Goal: Task Accomplishment & Management: Use online tool/utility

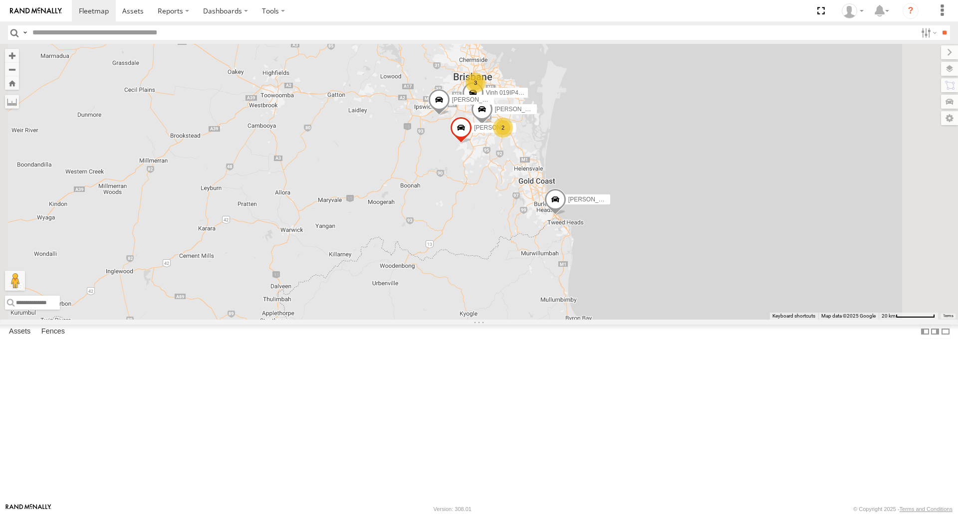
drag, startPoint x: 610, startPoint y: 91, endPoint x: 601, endPoint y: 218, distance: 128.0
click at [587, 132] on span "[PERSON_NAME] 366JK9 - Corolla Hatch" at bounding box center [530, 128] width 113 height 7
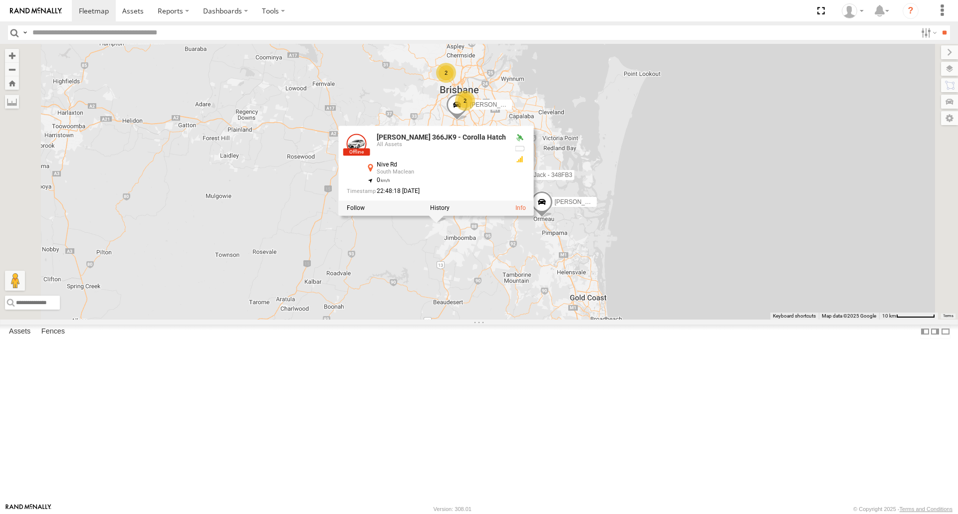
click at [531, 191] on span at bounding box center [520, 177] width 22 height 27
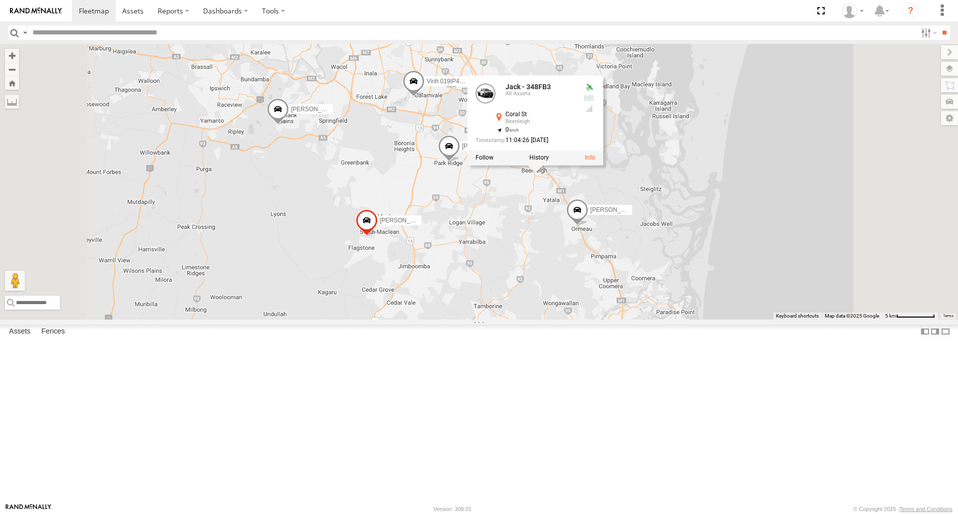
click at [634, 302] on div "[PERSON_NAME] - 347FB3 [PERSON_NAME] - Corolla [PERSON_NAME] 019IP4 - Hilux [PE…" at bounding box center [479, 181] width 958 height 275
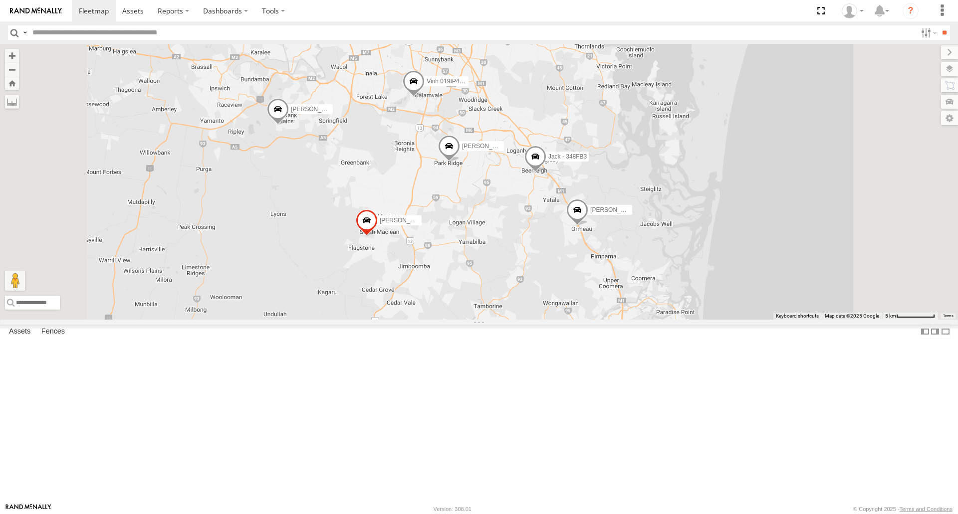
click at [546, 173] on span at bounding box center [535, 159] width 22 height 27
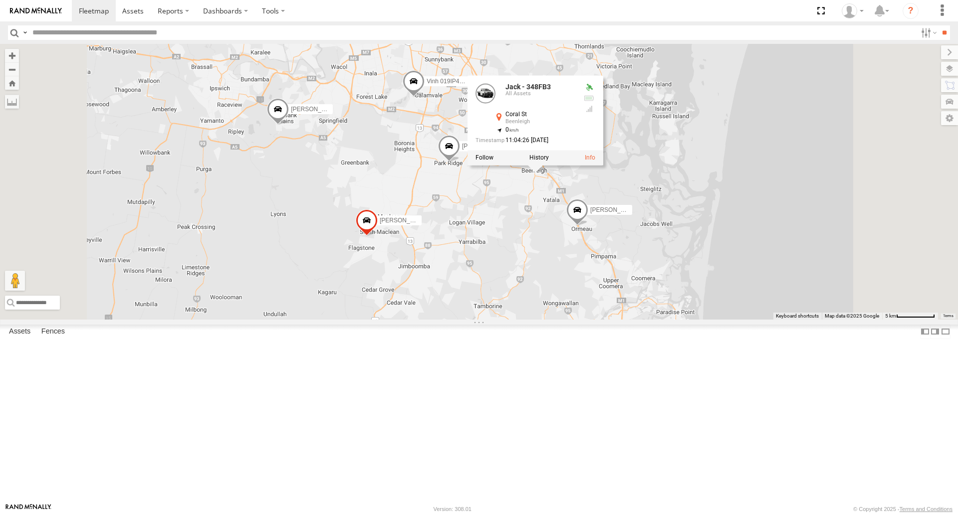
click at [593, 298] on div "[PERSON_NAME] - 347FB3 [PERSON_NAME] B - Corolla [PERSON_NAME] 019IP4 - Hilux […" at bounding box center [479, 181] width 958 height 275
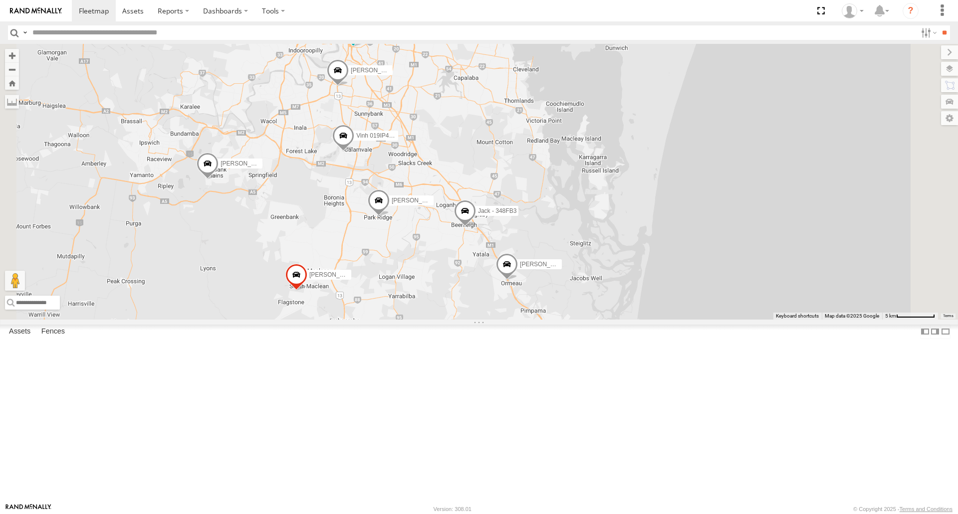
drag, startPoint x: 421, startPoint y: 211, endPoint x: 489, endPoint y: 273, distance: 92.2
click at [489, 273] on div "[PERSON_NAME] - 347FB3 [PERSON_NAME] B - Corolla [PERSON_NAME] 019IP4 - Hilux […" at bounding box center [479, 181] width 958 height 275
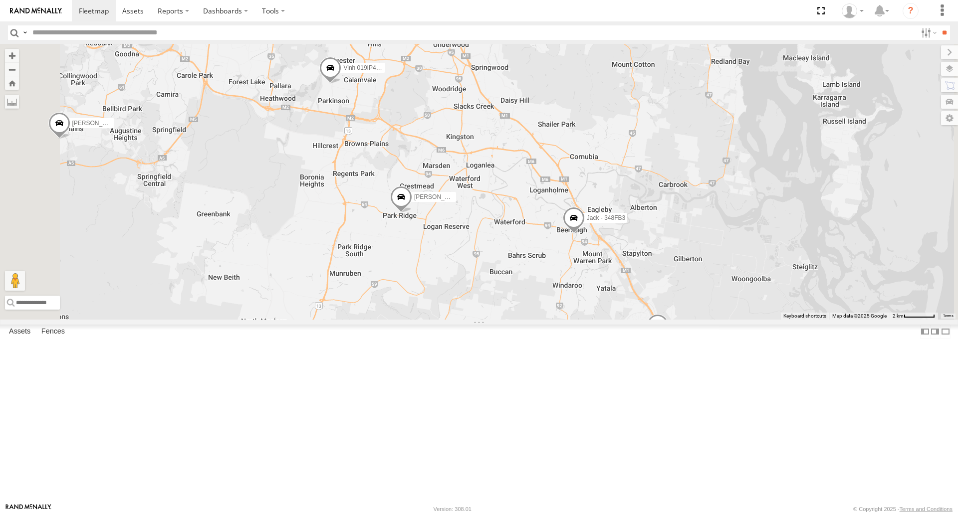
drag, startPoint x: 508, startPoint y: 380, endPoint x: 511, endPoint y: 351, distance: 29.1
click at [511, 319] on div "[PERSON_NAME] - 347FB3 [PERSON_NAME] B - Corolla [PERSON_NAME] 019IP4 - Hilux […" at bounding box center [479, 181] width 958 height 275
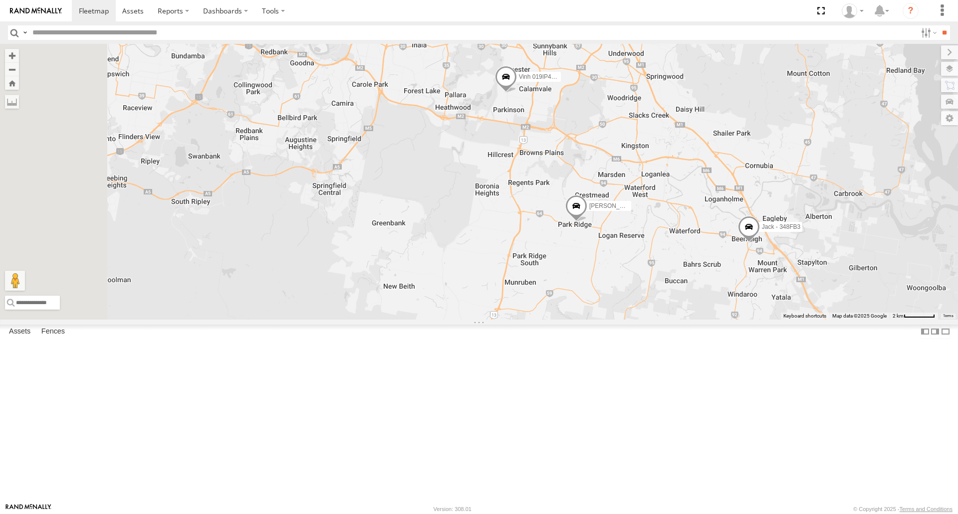
drag, startPoint x: 443, startPoint y: 275, endPoint x: 622, endPoint y: 284, distance: 179.3
click at [622, 284] on div "Jack - 348FB3 [PERSON_NAME] - 017IP4 [PERSON_NAME] 019IP4 - Hilux [PERSON_NAME]…" at bounding box center [479, 181] width 958 height 275
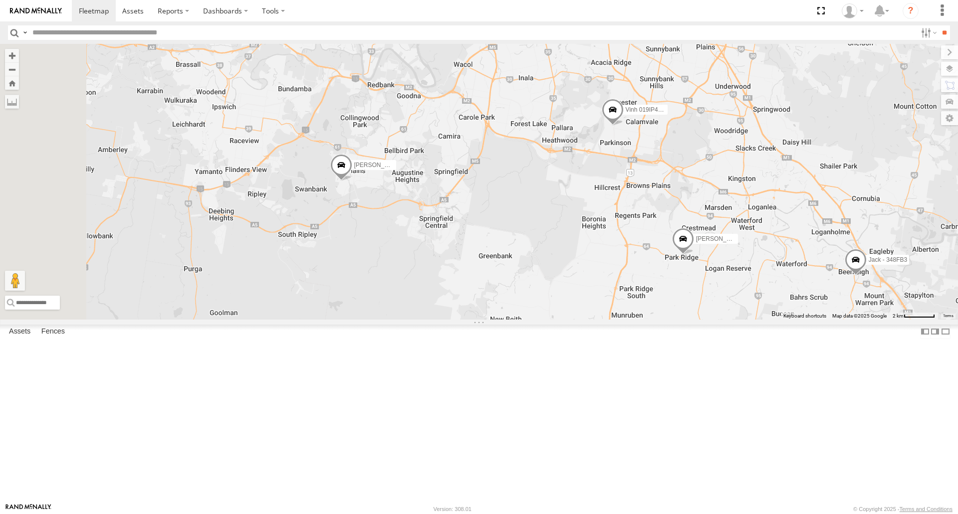
drag, startPoint x: 533, startPoint y: 264, endPoint x: 648, endPoint y: 300, distance: 120.8
click at [648, 300] on div "[PERSON_NAME] - 348FB3 [PERSON_NAME] - 017IP4 [PERSON_NAME] 019IP4 - Hilux [PER…" at bounding box center [479, 181] width 958 height 275
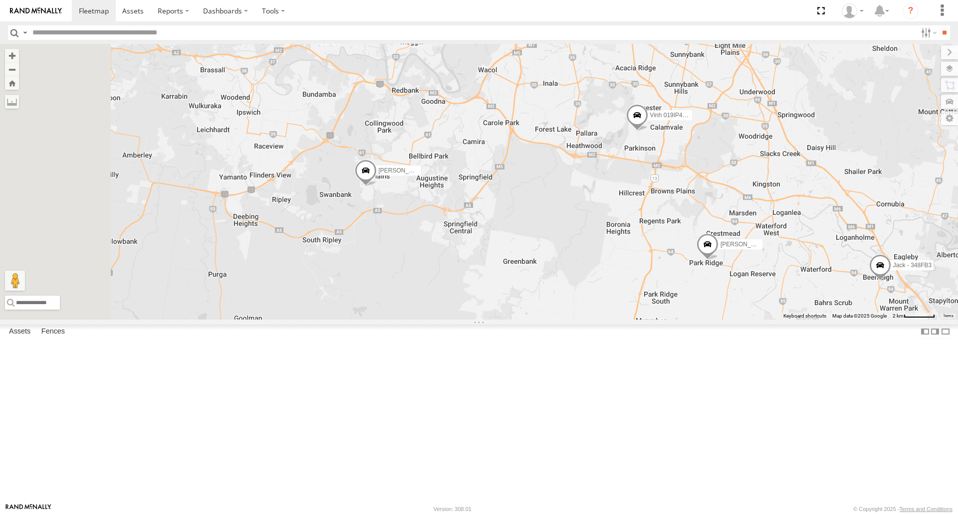
click at [377, 187] on span at bounding box center [366, 173] width 22 height 27
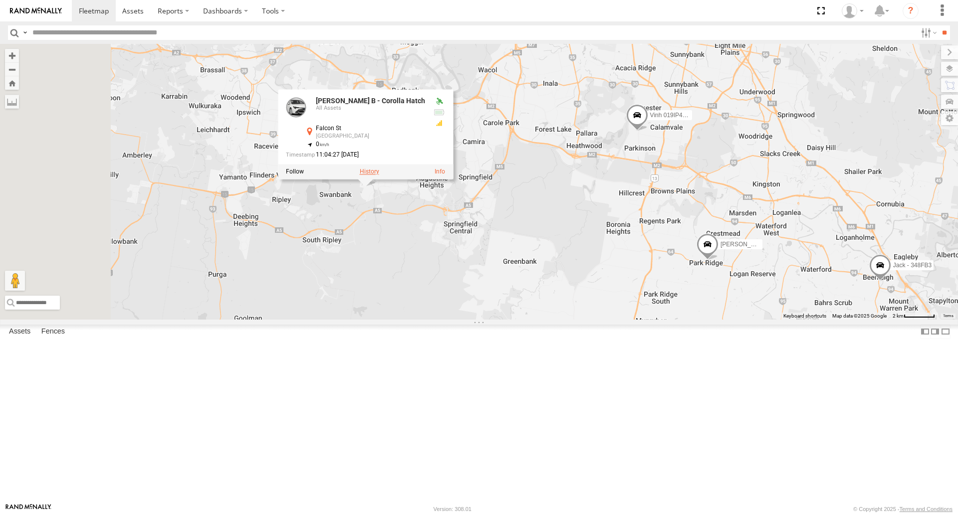
click at [379, 176] on label at bounding box center [369, 172] width 19 height 7
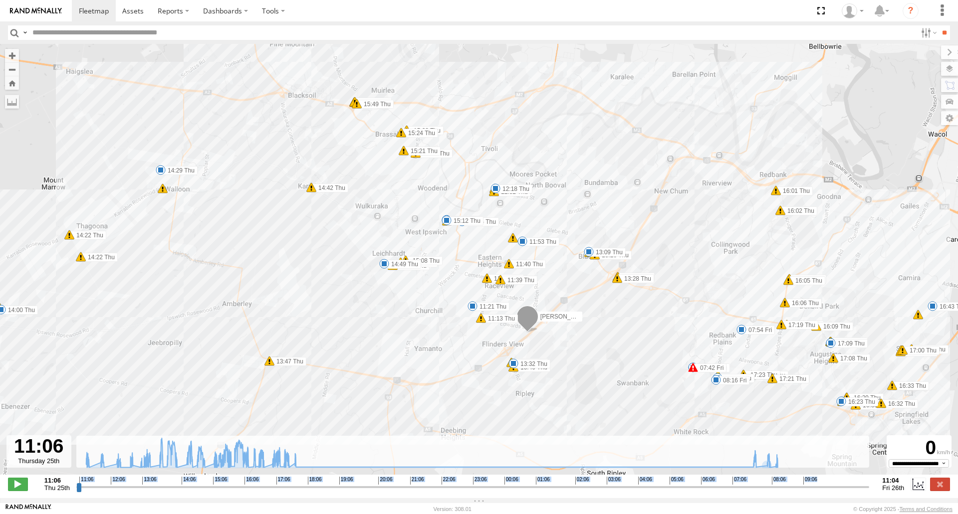
click at [745, 494] on div "**********" at bounding box center [479, 485] width 958 height 21
drag, startPoint x: 745, startPoint y: 493, endPoint x: 774, endPoint y: 489, distance: 28.8
click at [774, 489] on input "range" at bounding box center [472, 486] width 793 height 9
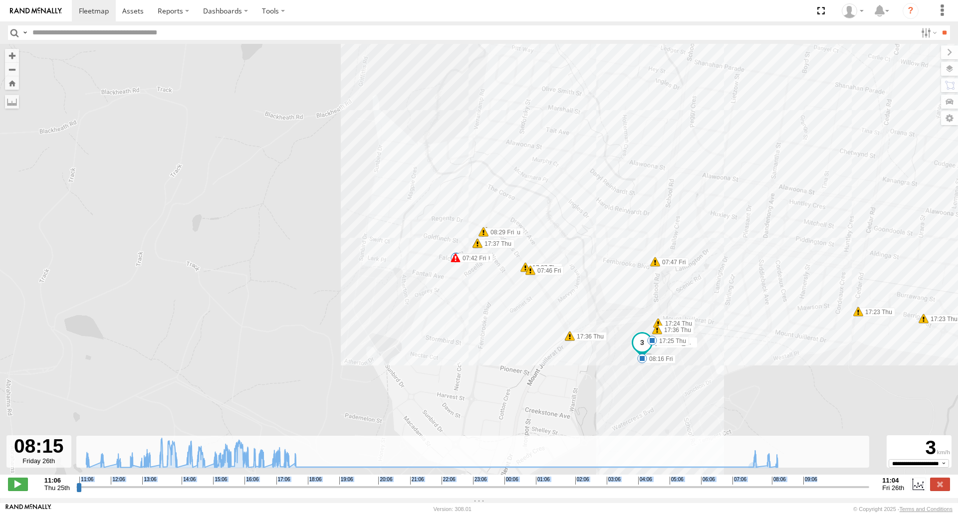
click at [641, 364] on span at bounding box center [642, 359] width 10 height 10
click at [662, 371] on div "[PERSON_NAME] - Corolla Hatch 11:21 Thu 11:53 Thu 12:18 Thu 12:36 Thu 12:53 Thu…" at bounding box center [479, 264] width 958 height 441
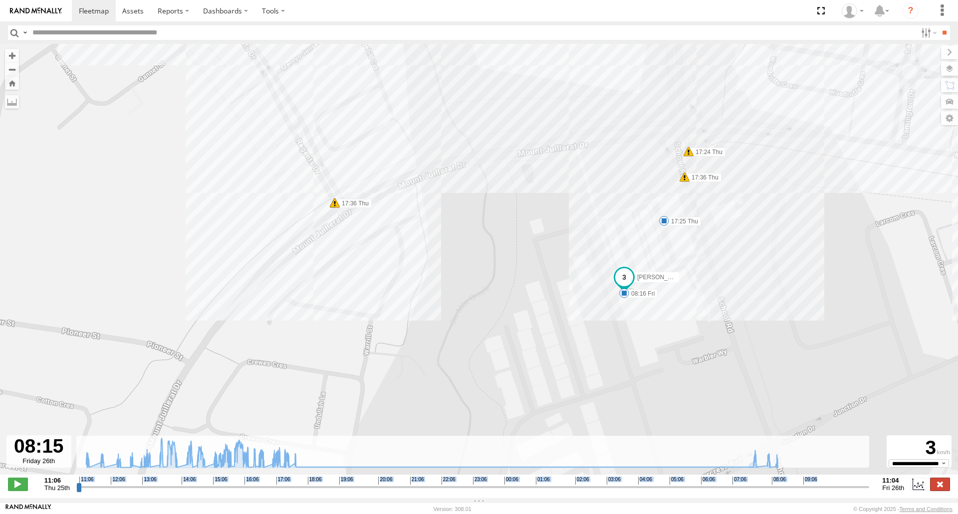
click at [931, 490] on label at bounding box center [940, 484] width 20 height 13
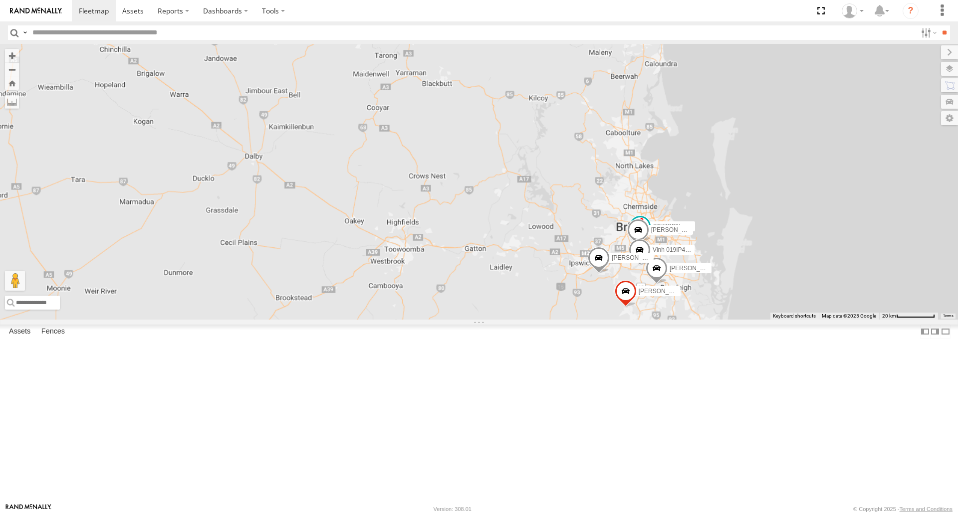
drag, startPoint x: 777, startPoint y: 373, endPoint x: 648, endPoint y: 338, distance: 133.3
click at [648, 284] on span at bounding box center [656, 270] width 22 height 27
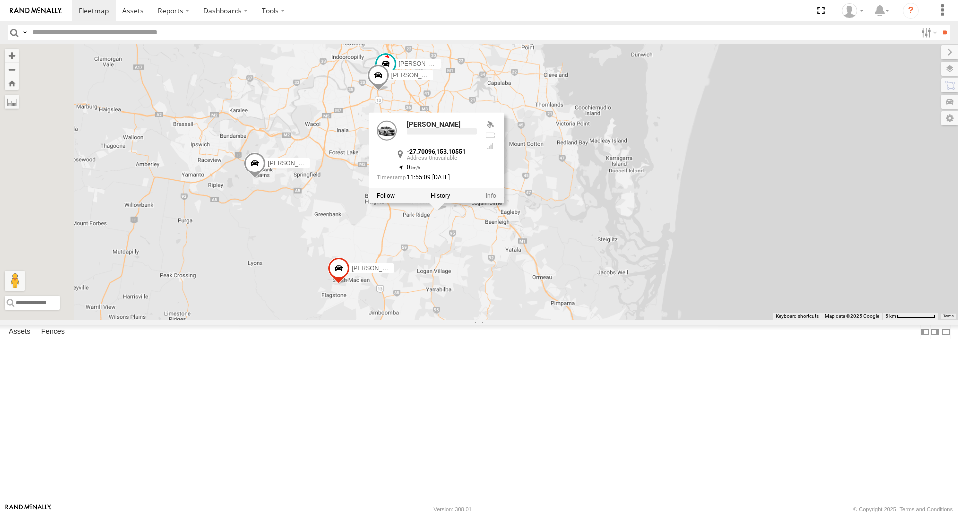
click at [648, 319] on div "[PERSON_NAME] B - Corolla [PERSON_NAME]- 817BG4 [PERSON_NAME] - 017IP4 [PERSON_…" at bounding box center [479, 181] width 958 height 275
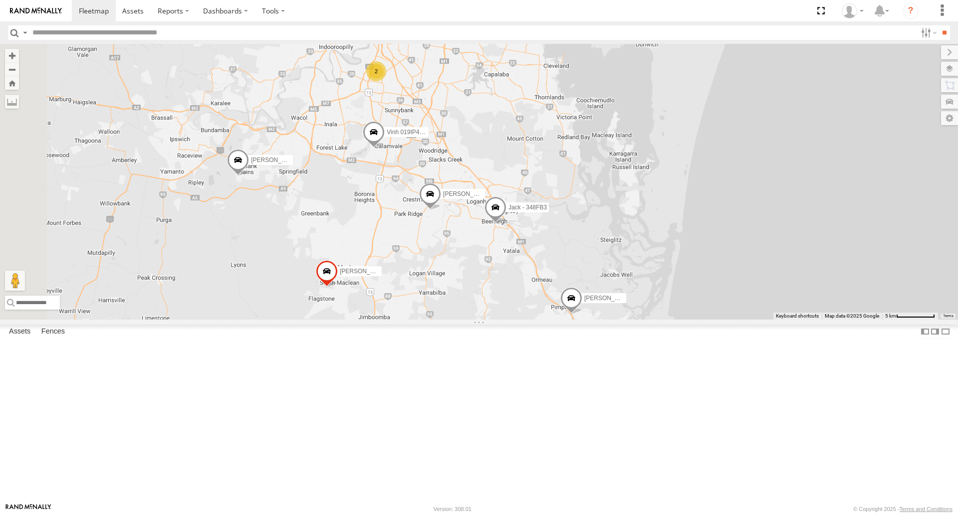
click at [598, 319] on div "[PERSON_NAME] B - Corolla [PERSON_NAME] 019IP4 - Hilux [PERSON_NAME] [PERSON_NA…" at bounding box center [479, 181] width 958 height 275
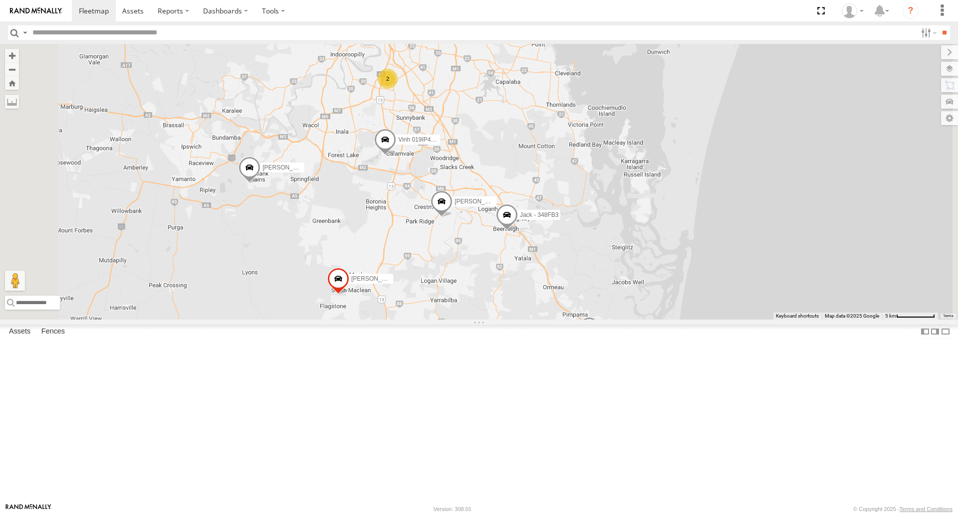
click at [617, 319] on div "Jack - 348FB3 [PERSON_NAME] 019IP4 - Hilux [PERSON_NAME] - 842JY2 [PERSON_NAME]…" at bounding box center [479, 181] width 958 height 275
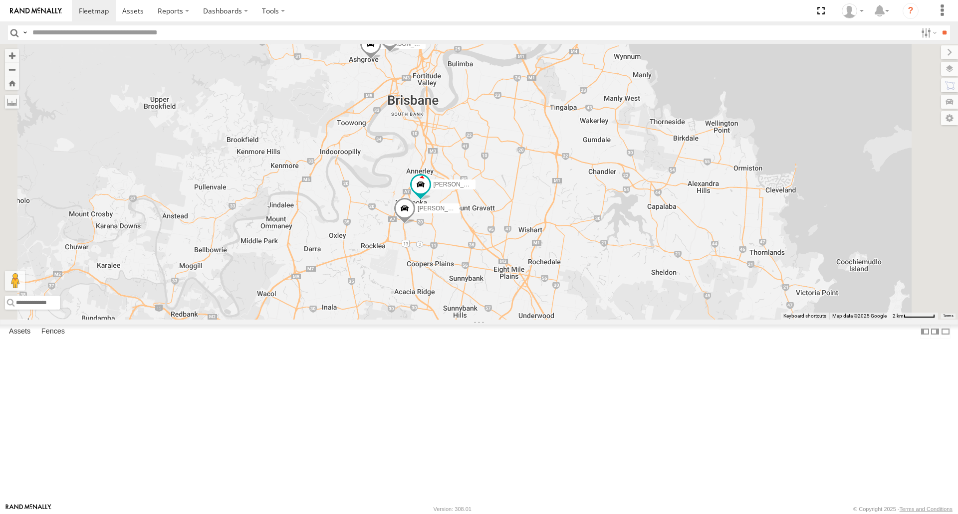
drag, startPoint x: 515, startPoint y: 194, endPoint x: 516, endPoint y: 289, distance: 95.3
click at [516, 289] on div "Jack - 348FB3 [PERSON_NAME] 019IP4 - Hilux [PERSON_NAME] - 842JY2 [PERSON_NAME]…" at bounding box center [479, 181] width 958 height 275
click at [0, 0] on div "[PERSON_NAME] - 347FB3" at bounding box center [0, 0] width 0 height 0
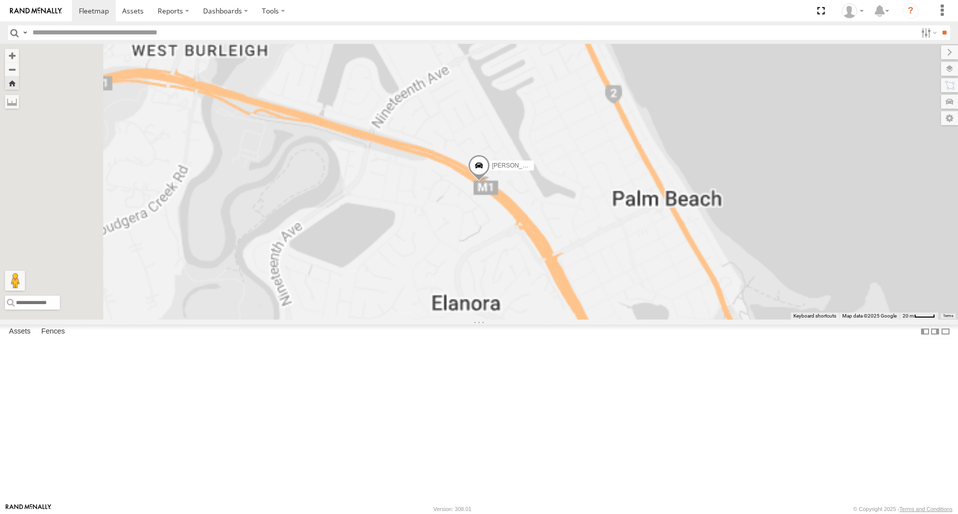
click at [490, 182] on span at bounding box center [479, 168] width 22 height 27
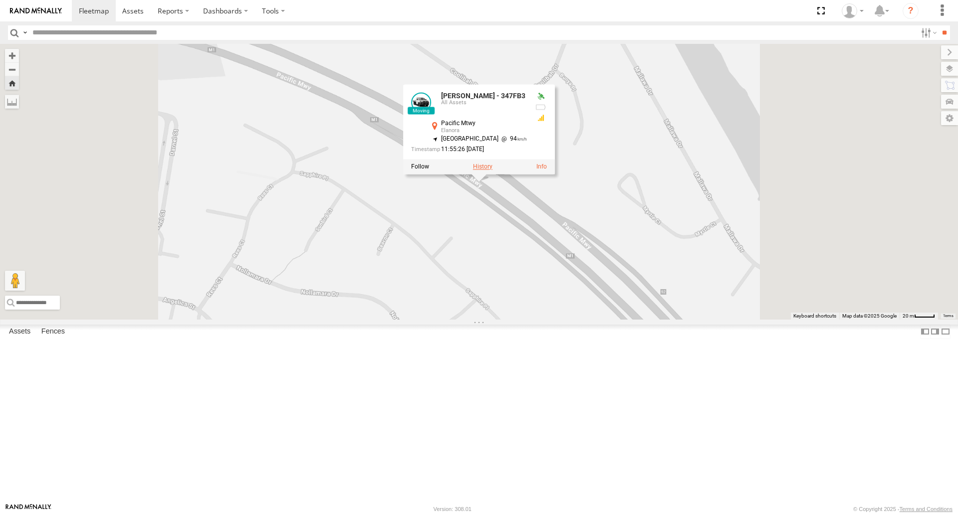
click at [492, 170] on label at bounding box center [482, 166] width 19 height 7
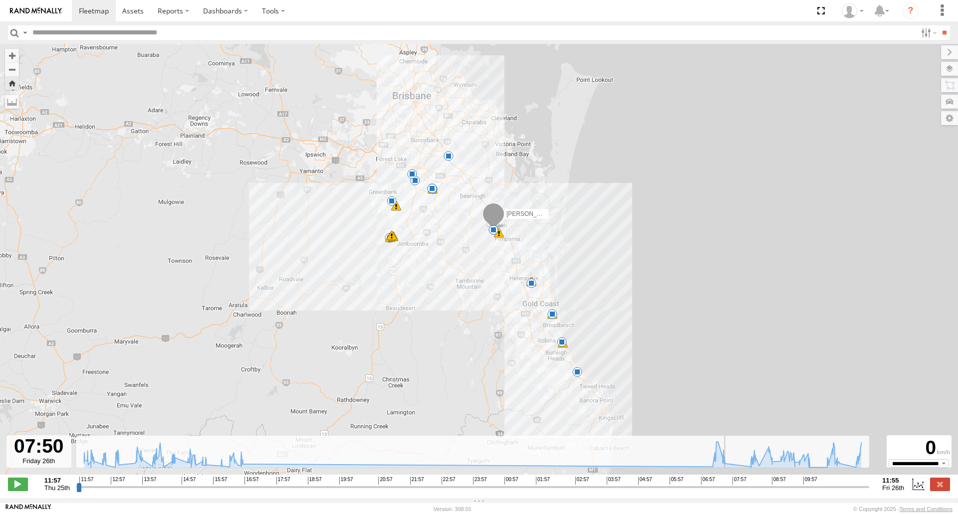
drag, startPoint x: 783, startPoint y: 493, endPoint x: 630, endPoint y: 367, distance: 198.3
type input "**********"
click at [670, 482] on input "range" at bounding box center [472, 486] width 793 height 9
